Goal: Information Seeking & Learning: Compare options

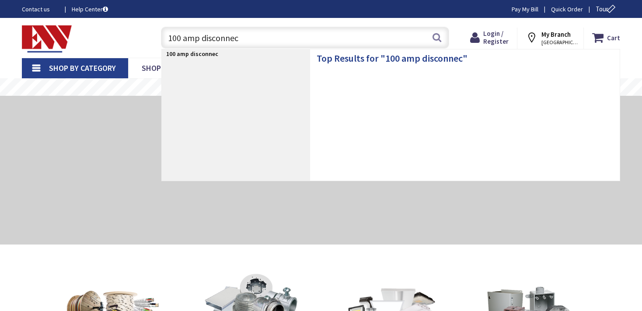
type input "100 amp disconnect"
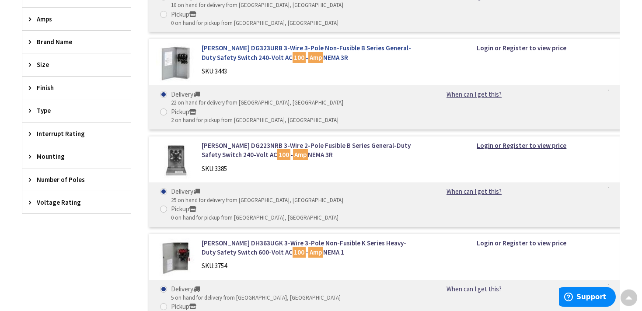
scroll to position [323, 0]
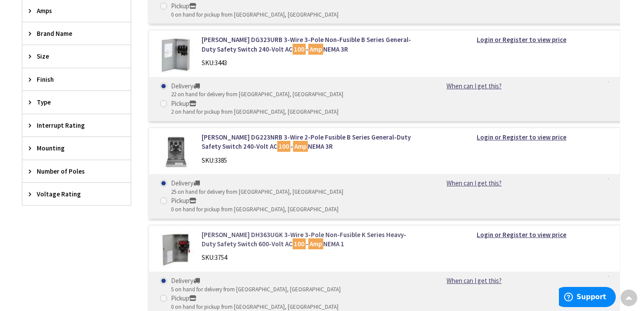
click at [231, 230] on link "Eaton DH363UGK 3-Wire 3-Pole Non-Fusible K Series Heavy-Duty Safety Switch 600-…" at bounding box center [310, 239] width 216 height 19
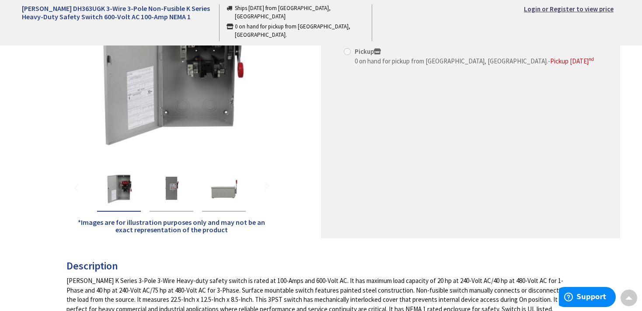
click at [174, 194] on img "Eaton DH363UGK 3-Wire 3-Pole Non-Fusible K Series Heavy-Duty Safety Switch 600-…" at bounding box center [171, 189] width 35 height 35
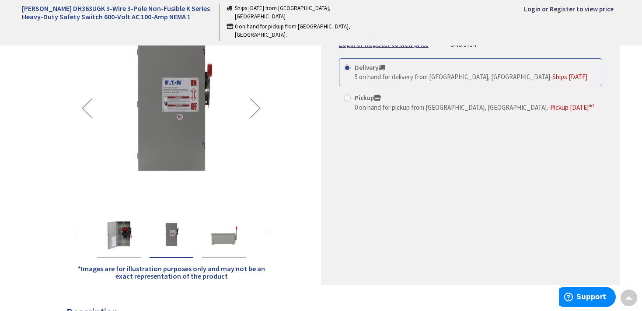
scroll to position [46, 0]
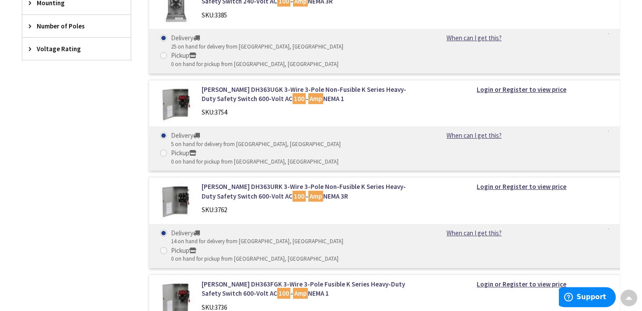
scroll to position [456, 0]
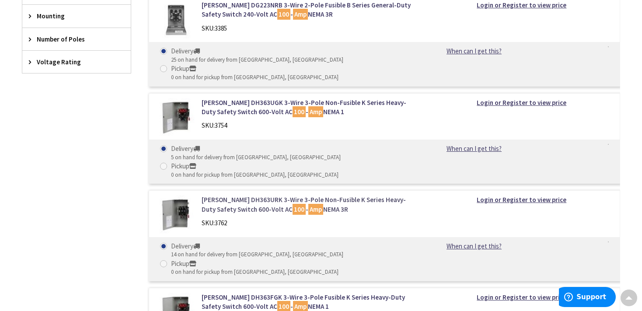
click at [232, 195] on link "Eaton DH363URK 3-Wire 3-Pole Non-Fusible K Series Heavy-Duty Safety Switch 600-…" at bounding box center [310, 204] width 216 height 19
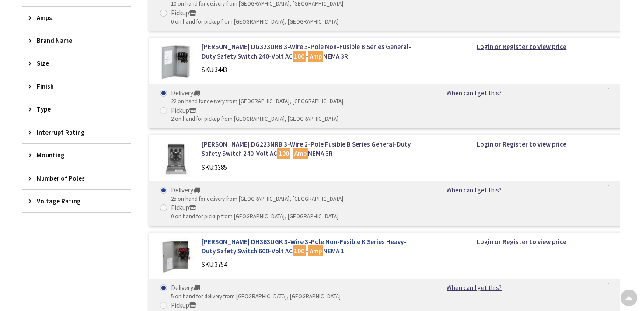
scroll to position [316, 0]
click at [304, 237] on link "Eaton DH363UGK 3-Wire 3-Pole Non-Fusible K Series Heavy-Duty Safety Switch 600-…" at bounding box center [310, 246] width 216 height 19
